Goal: Browse casually

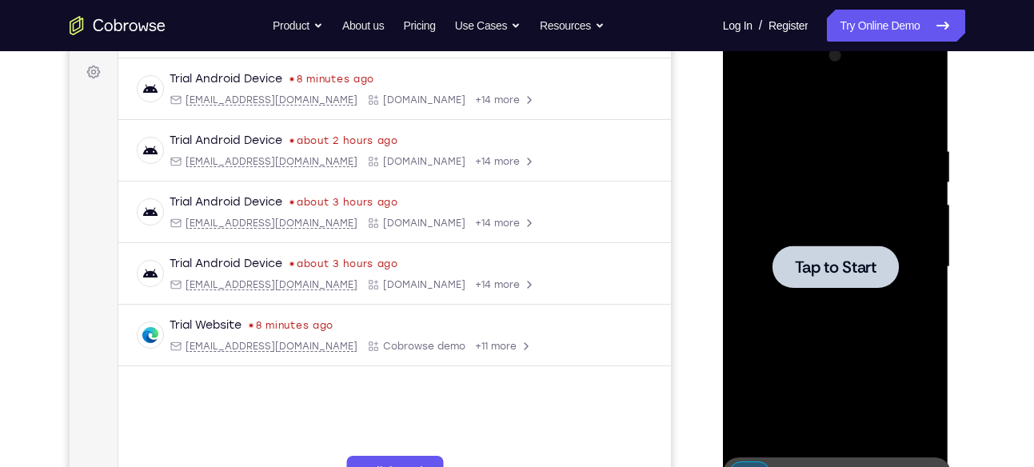
scroll to position [233, 0]
click at [856, 286] on div at bounding box center [835, 266] width 126 height 42
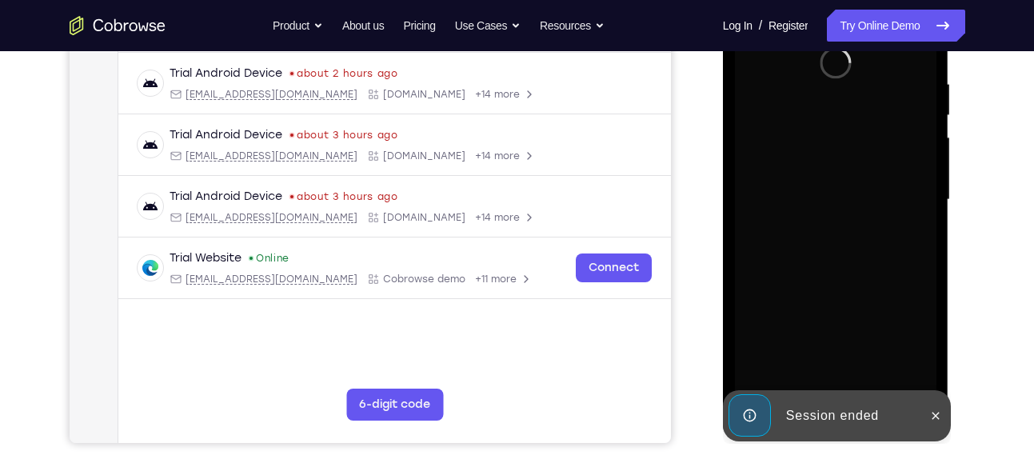
scroll to position [304, 0]
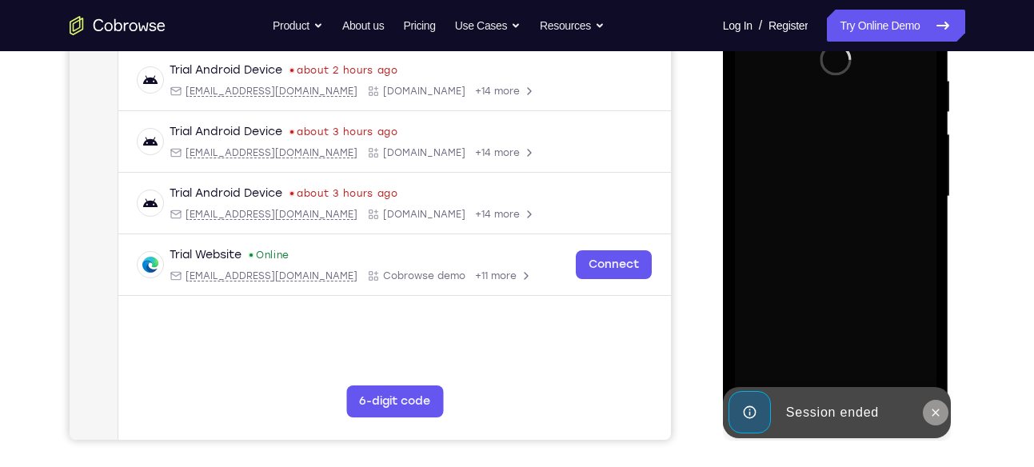
click at [931, 409] on icon at bounding box center [935, 412] width 13 height 13
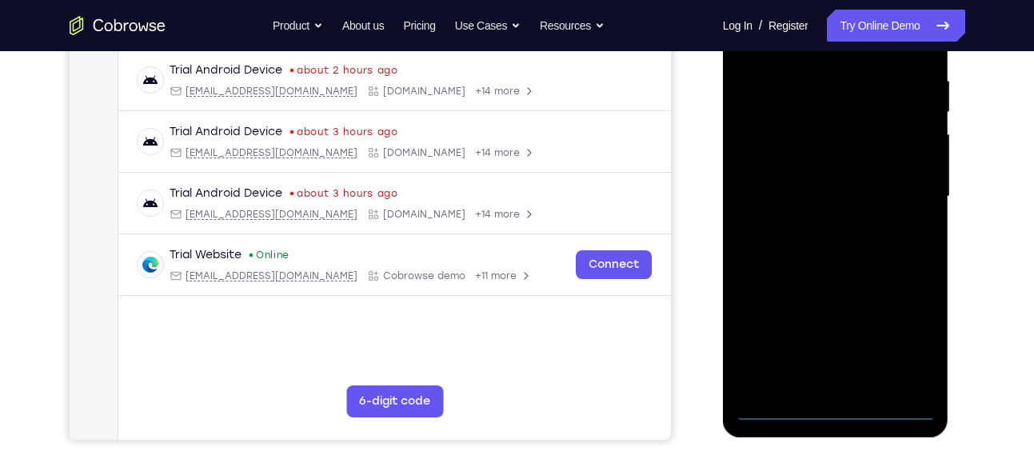
click at [835, 417] on div at bounding box center [835, 197] width 201 height 448
click at [844, 402] on div at bounding box center [835, 197] width 201 height 448
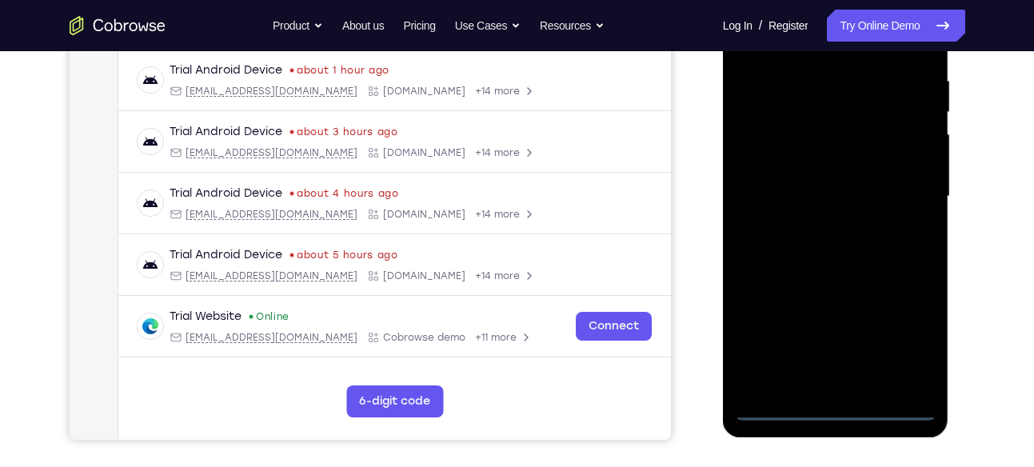
click at [915, 346] on div at bounding box center [835, 197] width 201 height 448
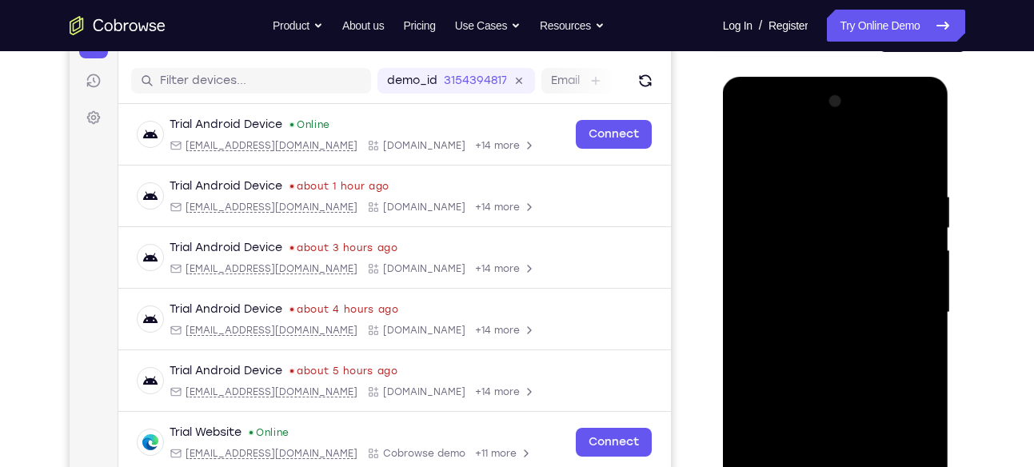
scroll to position [172, 0]
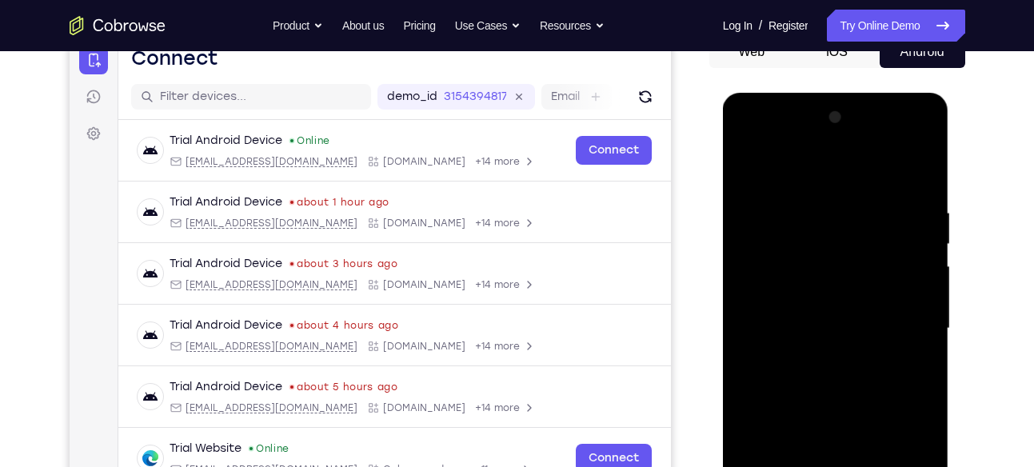
click at [779, 144] on div at bounding box center [835, 329] width 201 height 448
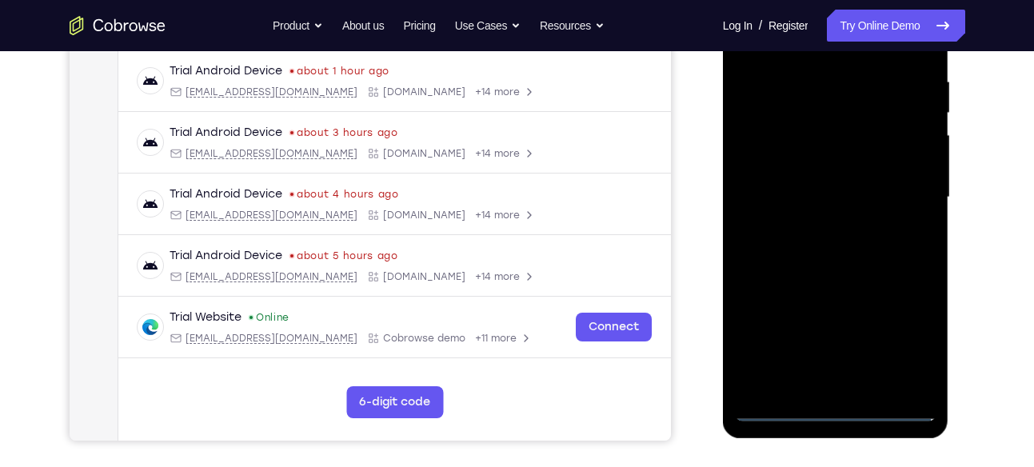
click at [912, 189] on div at bounding box center [835, 198] width 201 height 448
click at [812, 222] on div at bounding box center [835, 198] width 201 height 448
click at [831, 176] on div at bounding box center [835, 198] width 201 height 448
click at [831, 189] on div at bounding box center [835, 198] width 201 height 448
click at [780, 404] on div at bounding box center [835, 198] width 201 height 448
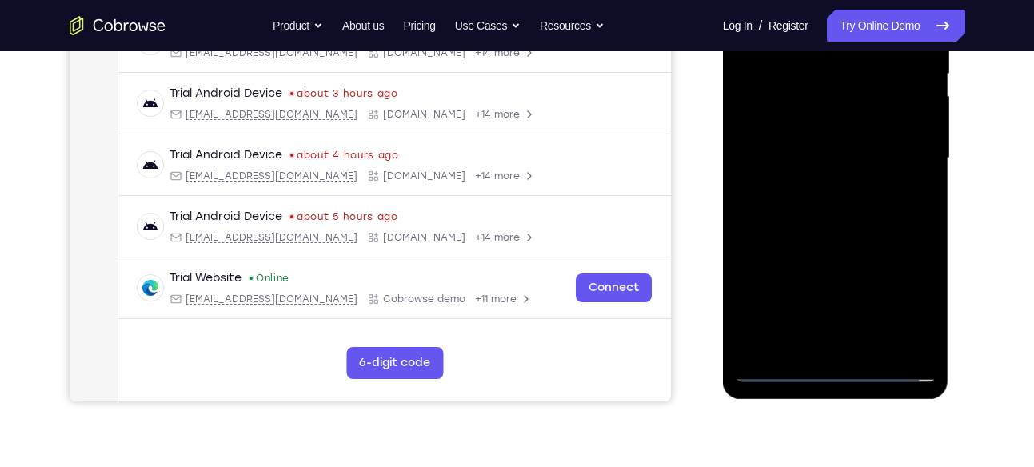
scroll to position [319, 0]
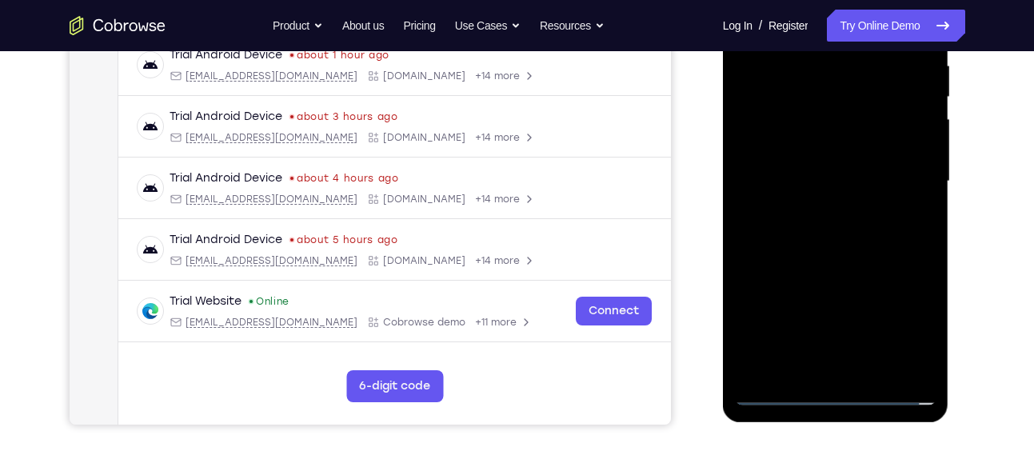
click at [823, 229] on div at bounding box center [835, 182] width 201 height 448
click at [818, 223] on div at bounding box center [835, 182] width 201 height 448
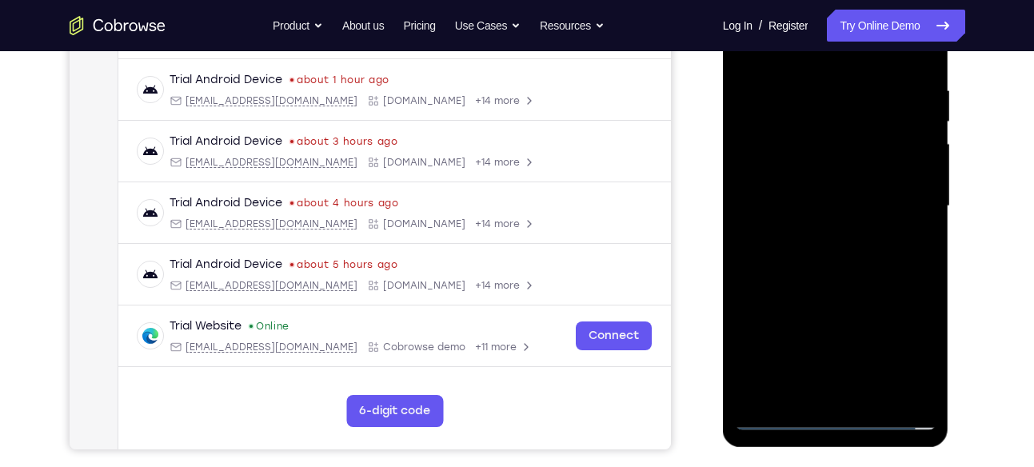
scroll to position [295, 0]
click at [921, 57] on div at bounding box center [835, 206] width 201 height 448
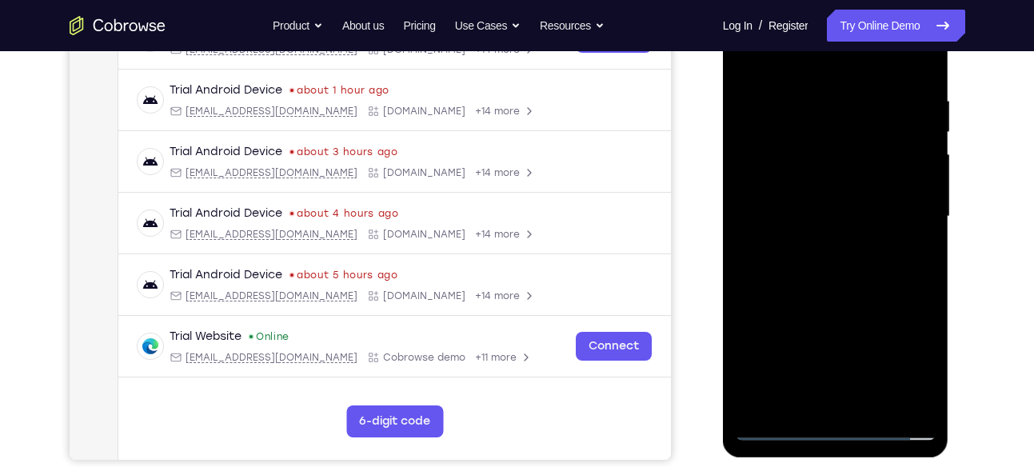
click at [925, 384] on div at bounding box center [835, 217] width 201 height 448
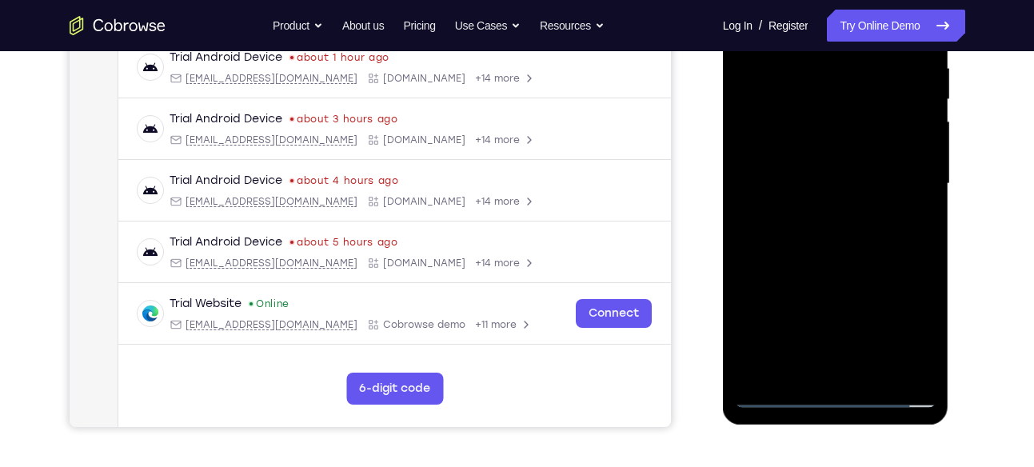
scroll to position [321, 0]
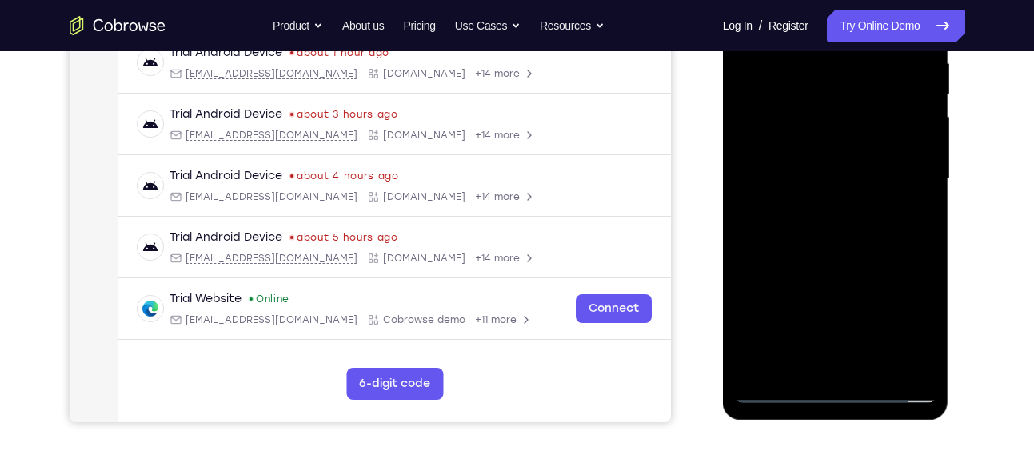
click at [927, 246] on div at bounding box center [835, 179] width 201 height 448
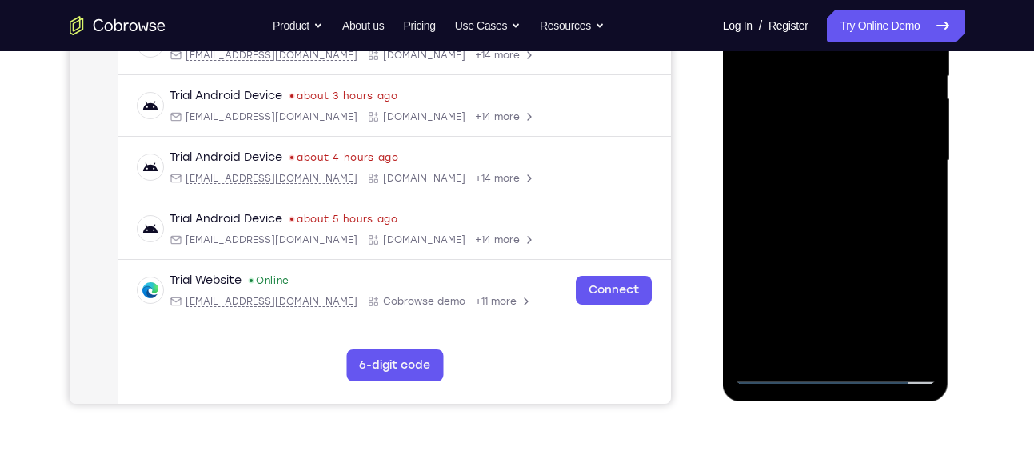
scroll to position [342, 0]
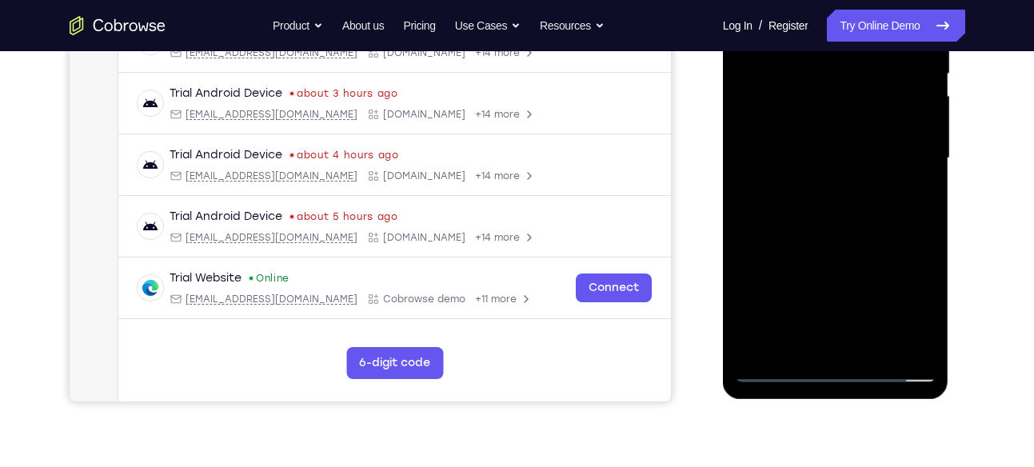
click at [891, 189] on div at bounding box center [835, 158] width 201 height 448
drag, startPoint x: 834, startPoint y: 189, endPoint x: 891, endPoint y: 189, distance: 56.8
click at [891, 189] on div at bounding box center [835, 158] width 201 height 448
click at [923, 235] on div at bounding box center [835, 158] width 201 height 448
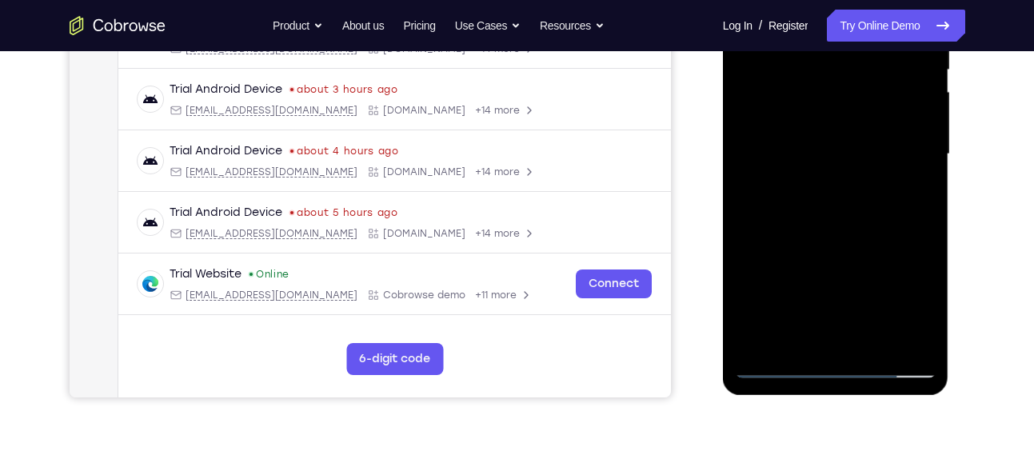
scroll to position [345, 0]
click at [928, 229] on div at bounding box center [835, 155] width 201 height 448
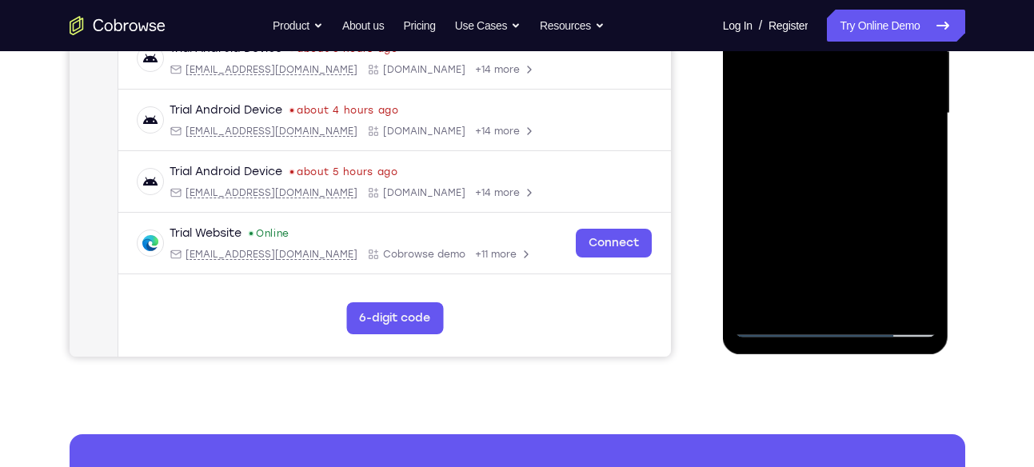
scroll to position [393, 0]
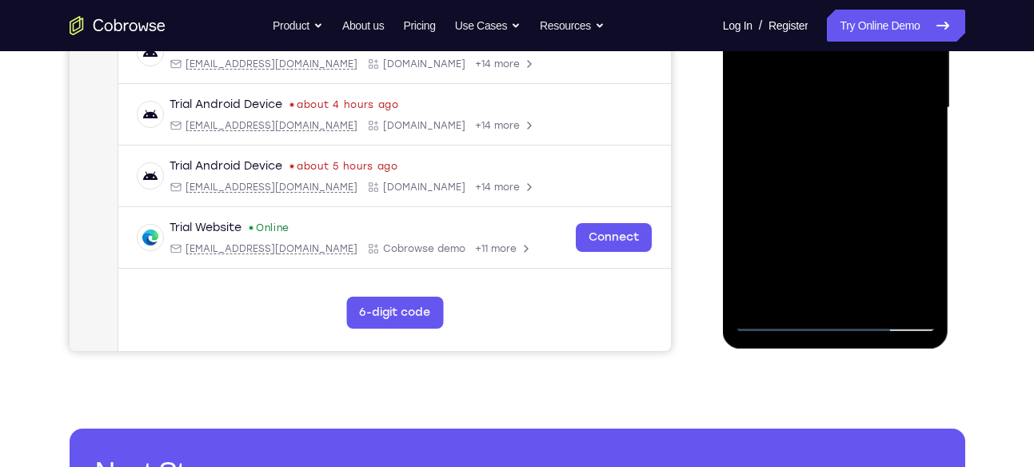
click at [743, 175] on div at bounding box center [835, 108] width 201 height 448
click at [752, 177] on div at bounding box center [835, 108] width 201 height 448
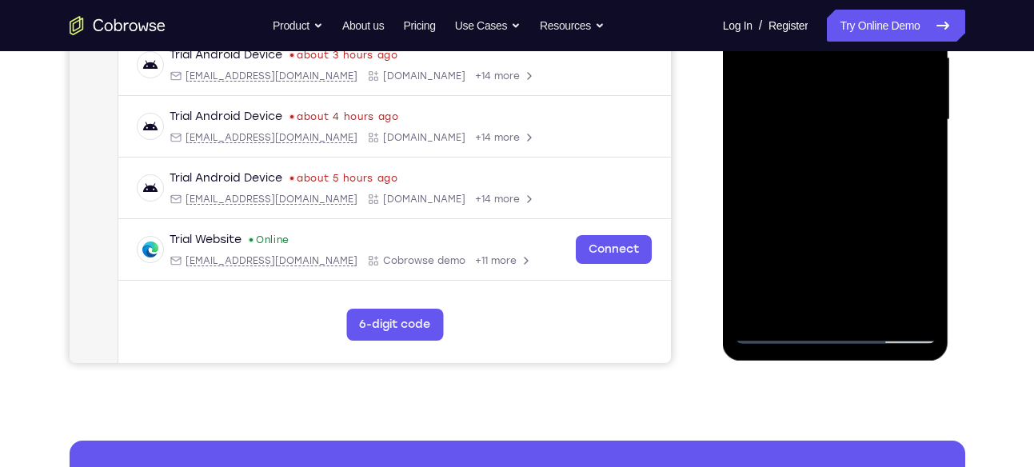
scroll to position [380, 0]
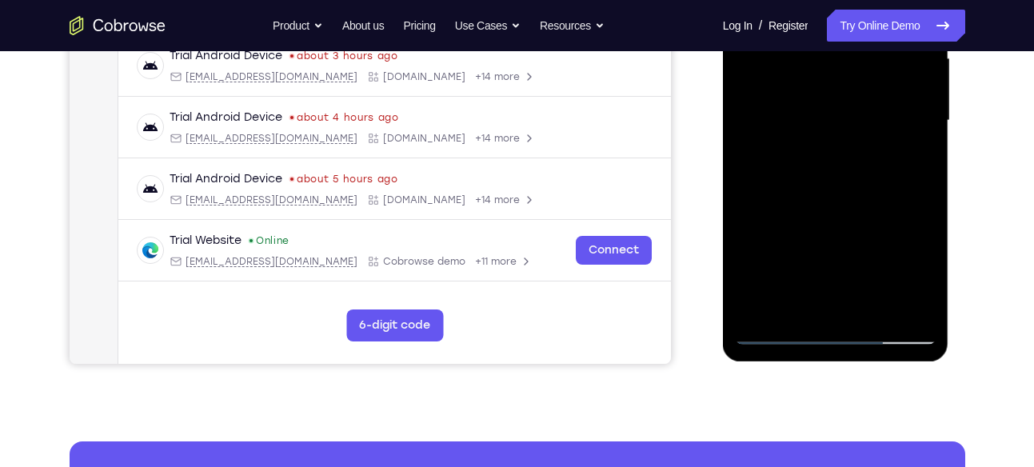
click at [746, 193] on div at bounding box center [835, 121] width 201 height 448
click at [743, 194] on div at bounding box center [835, 121] width 201 height 448
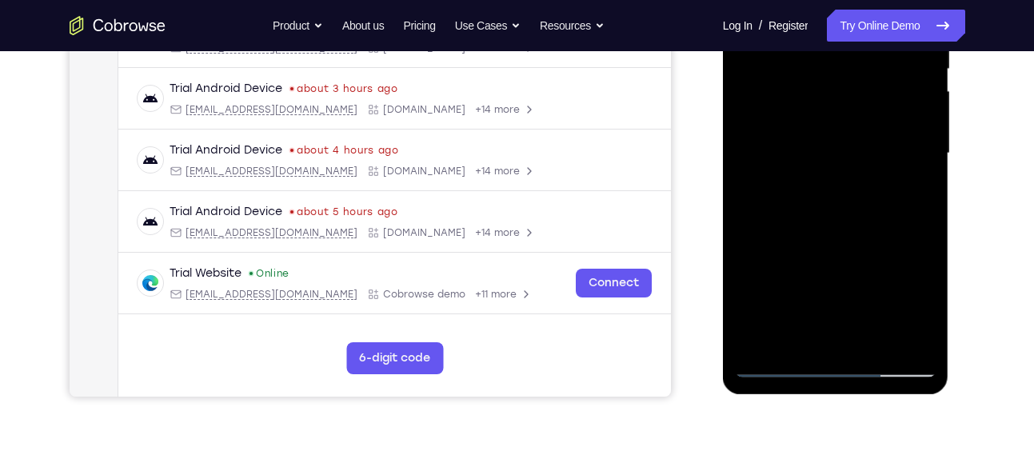
scroll to position [346, 0]
click at [812, 201] on div at bounding box center [835, 154] width 201 height 448
drag, startPoint x: 812, startPoint y: 235, endPoint x: 812, endPoint y: 201, distance: 33.6
click at [812, 201] on div at bounding box center [835, 154] width 201 height 448
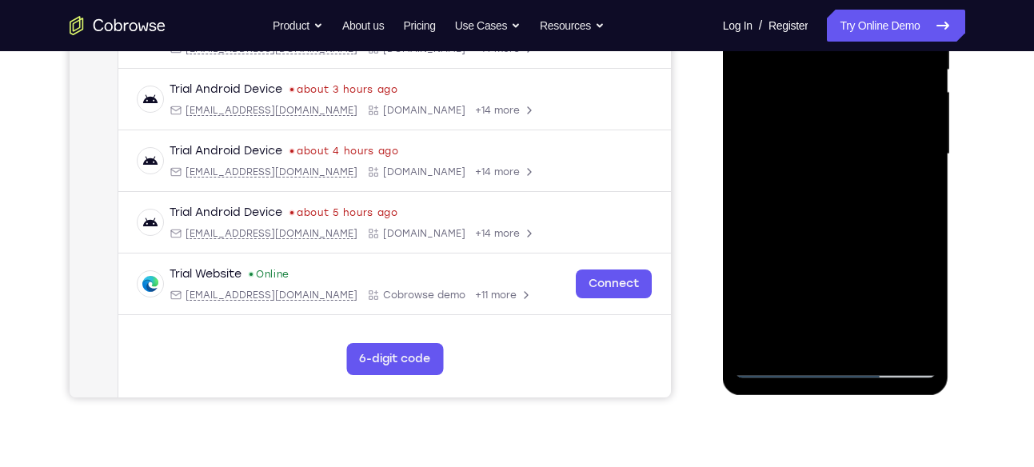
drag, startPoint x: 891, startPoint y: 248, endPoint x: 887, endPoint y: 134, distance: 114.4
click at [887, 134] on div at bounding box center [835, 154] width 201 height 448
drag, startPoint x: 825, startPoint y: 227, endPoint x: 860, endPoint y: 64, distance: 166.8
click at [860, 64] on div at bounding box center [835, 154] width 201 height 448
drag, startPoint x: 851, startPoint y: 287, endPoint x: 888, endPoint y: 88, distance: 202.4
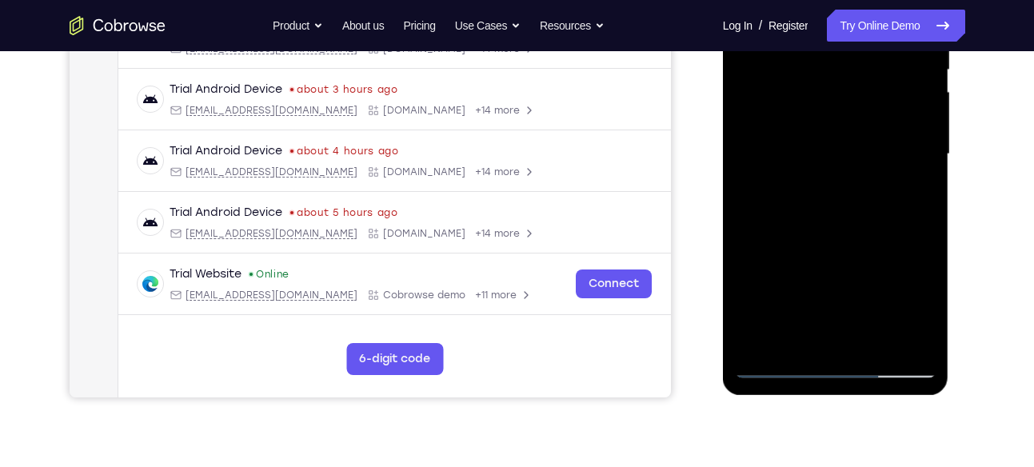
click at [888, 88] on div at bounding box center [835, 154] width 201 height 448
drag, startPoint x: 863, startPoint y: 245, endPoint x: 876, endPoint y: 100, distance: 146.1
click at [876, 100] on div at bounding box center [835, 154] width 201 height 448
drag, startPoint x: 860, startPoint y: 258, endPoint x: 870, endPoint y: 185, distance: 73.4
click at [870, 185] on div at bounding box center [835, 154] width 201 height 448
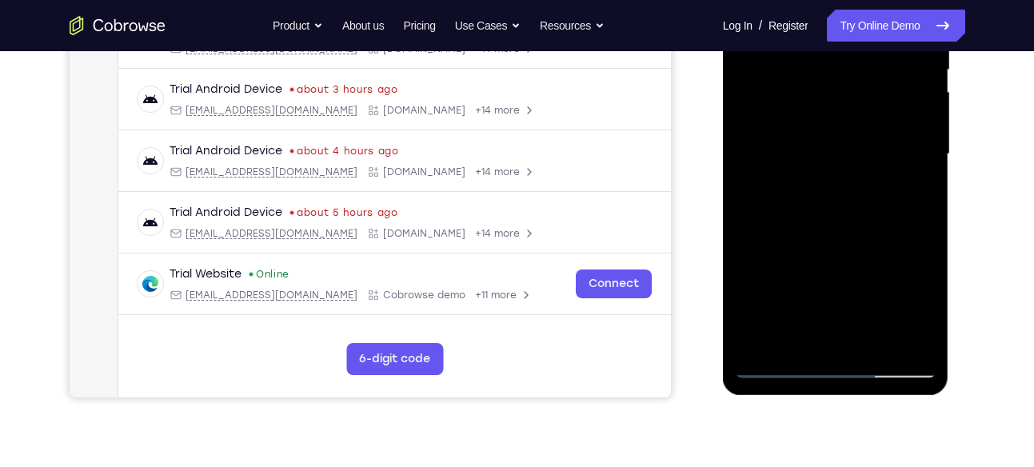
drag, startPoint x: 871, startPoint y: 210, endPoint x: 871, endPoint y: 280, distance: 69.5
click at [871, 280] on div at bounding box center [835, 154] width 201 height 448
click at [927, 222] on div at bounding box center [835, 154] width 201 height 448
drag, startPoint x: 874, startPoint y: 234, endPoint x: 887, endPoint y: 66, distance: 169.2
click at [887, 66] on div at bounding box center [835, 154] width 201 height 448
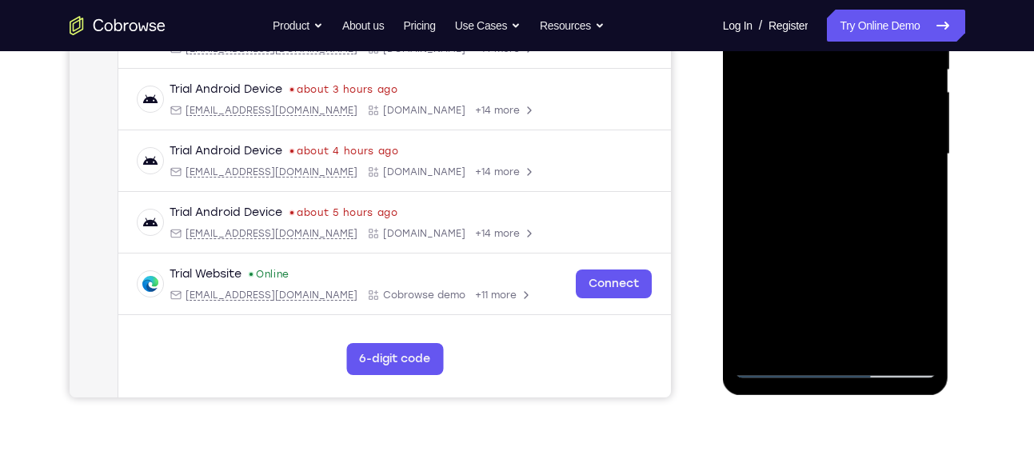
drag, startPoint x: 844, startPoint y: 273, endPoint x: 871, endPoint y: 138, distance: 138.4
click at [871, 138] on div at bounding box center [835, 154] width 201 height 448
drag, startPoint x: 847, startPoint y: 287, endPoint x: 887, endPoint y: 113, distance: 178.8
click at [887, 113] on div at bounding box center [835, 154] width 201 height 448
drag, startPoint x: 843, startPoint y: 281, endPoint x: 884, endPoint y: 111, distance: 175.1
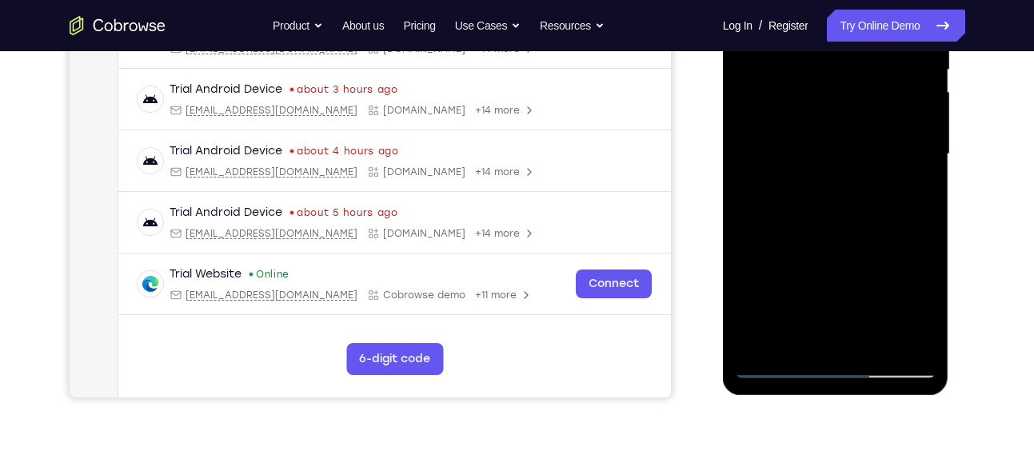
click at [884, 111] on div at bounding box center [835, 154] width 201 height 448
drag, startPoint x: 864, startPoint y: 265, endPoint x: 878, endPoint y: 217, distance: 49.9
click at [878, 217] on div at bounding box center [835, 154] width 201 height 448
drag, startPoint x: 870, startPoint y: 285, endPoint x: 889, endPoint y: 211, distance: 76.8
click at [889, 211] on div at bounding box center [835, 154] width 201 height 448
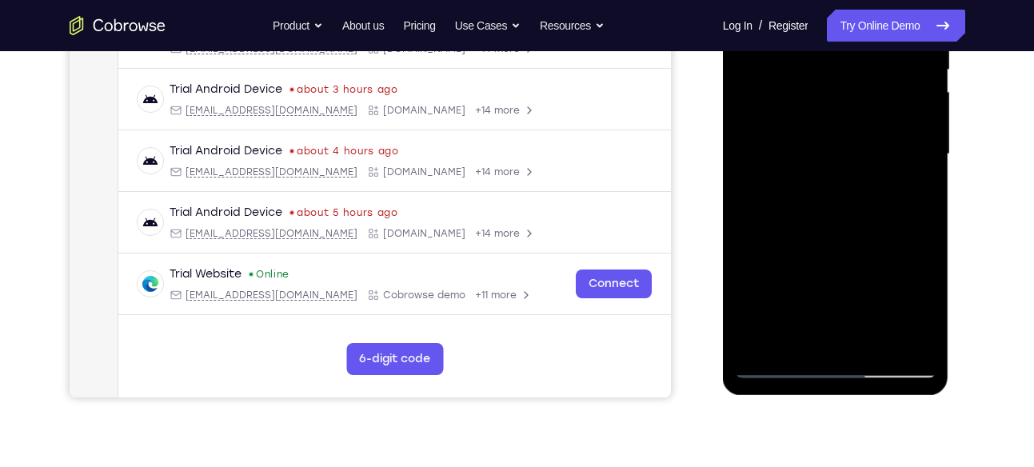
click at [919, 163] on div at bounding box center [835, 154] width 201 height 448
click at [922, 166] on div at bounding box center [835, 154] width 201 height 448
click at [879, 342] on div at bounding box center [835, 154] width 201 height 448
click at [849, 237] on div at bounding box center [835, 154] width 201 height 448
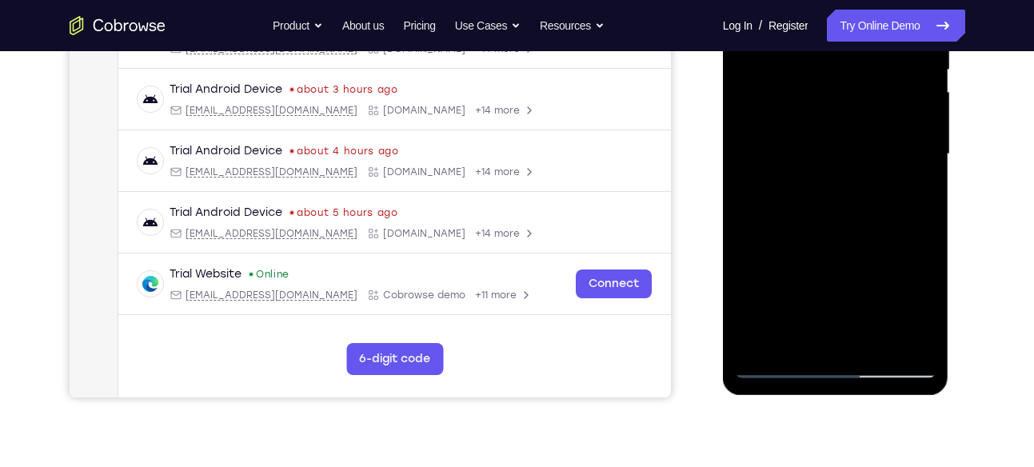
click at [884, 147] on div at bounding box center [835, 154] width 201 height 448
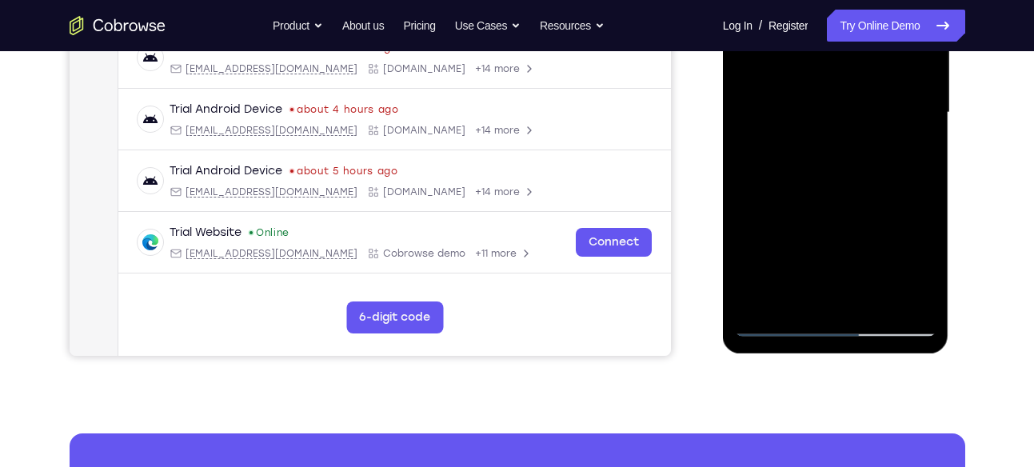
scroll to position [389, 0]
click at [778, 321] on div at bounding box center [835, 112] width 201 height 448
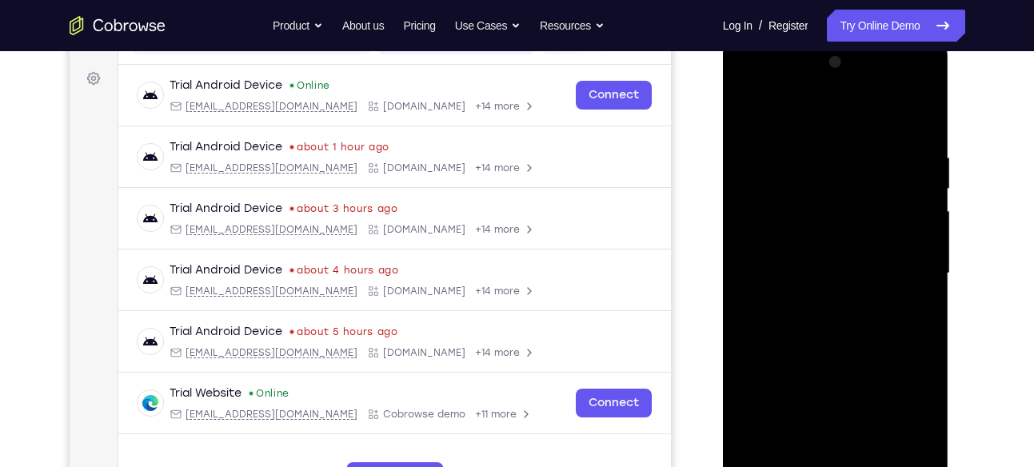
scroll to position [226, 0]
click at [753, 118] on div at bounding box center [835, 274] width 201 height 448
click at [923, 113] on div at bounding box center [835, 274] width 201 height 448
drag, startPoint x: 836, startPoint y: 140, endPoint x: 822, endPoint y: 255, distance: 116.0
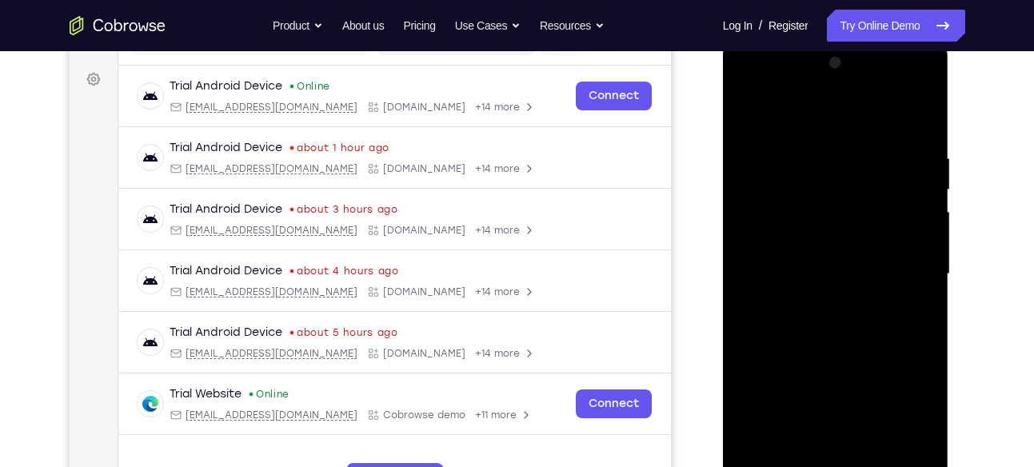
click at [822, 255] on div at bounding box center [835, 274] width 201 height 448
click at [759, 104] on div at bounding box center [835, 274] width 201 height 448
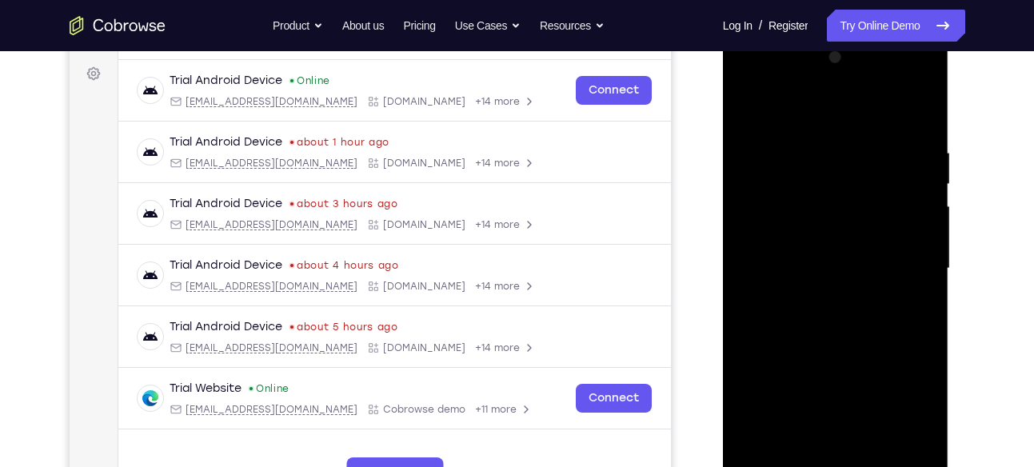
click at [925, 146] on div at bounding box center [835, 269] width 201 height 448
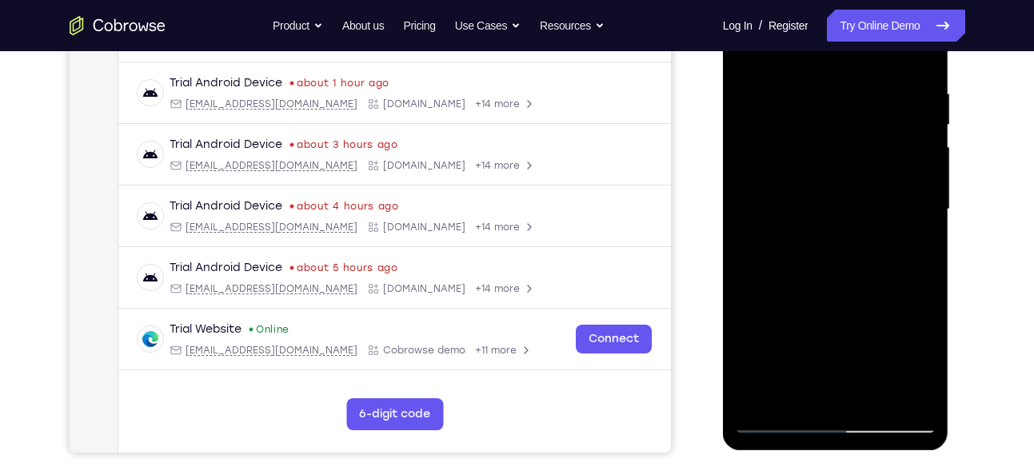
scroll to position [290, 0]
drag, startPoint x: 893, startPoint y: 168, endPoint x: 893, endPoint y: 228, distance: 60.0
click at [893, 228] on div at bounding box center [835, 210] width 201 height 448
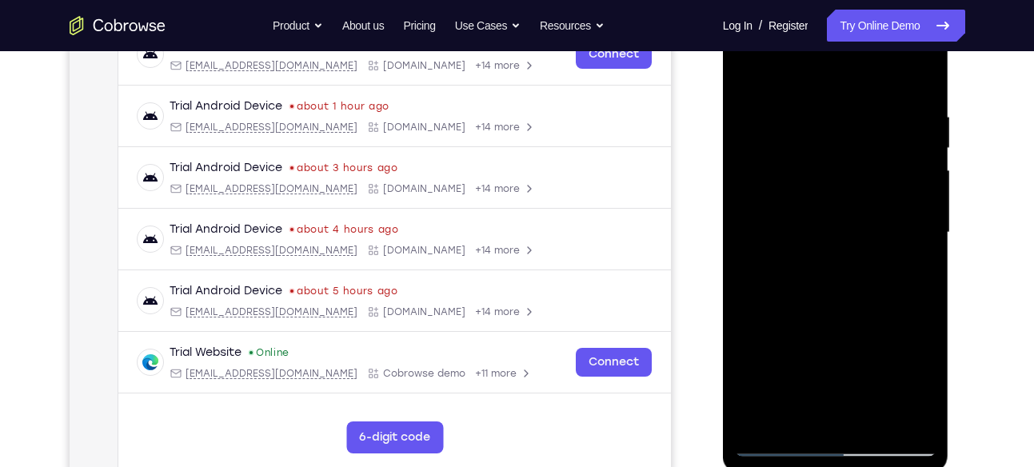
scroll to position [269, 0]
click at [921, 70] on div at bounding box center [835, 232] width 201 height 448
